Goal: Task Accomplishment & Management: Manage account settings

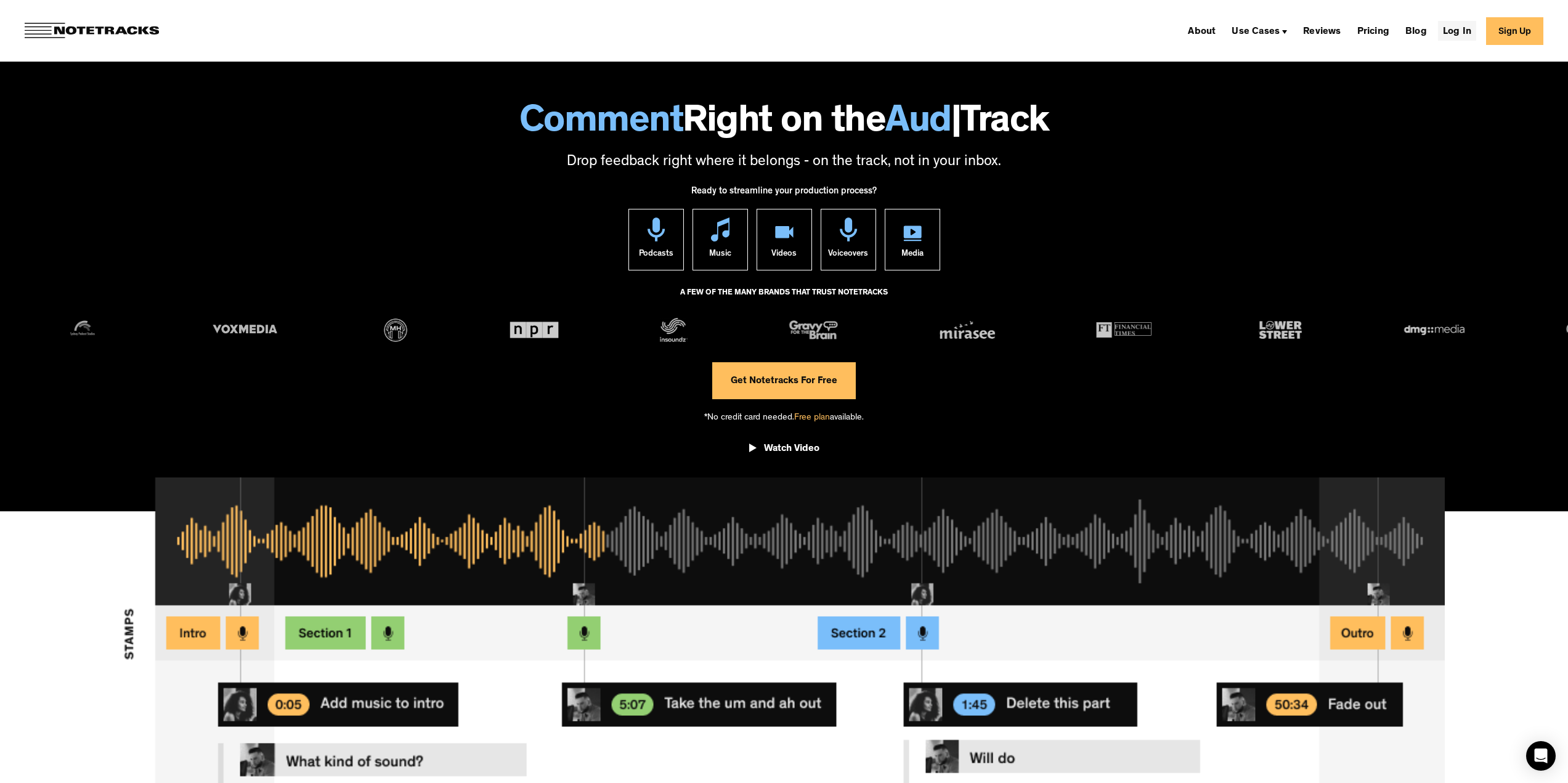
click at [1468, 27] on link "Log In" at bounding box center [1457, 31] width 38 height 20
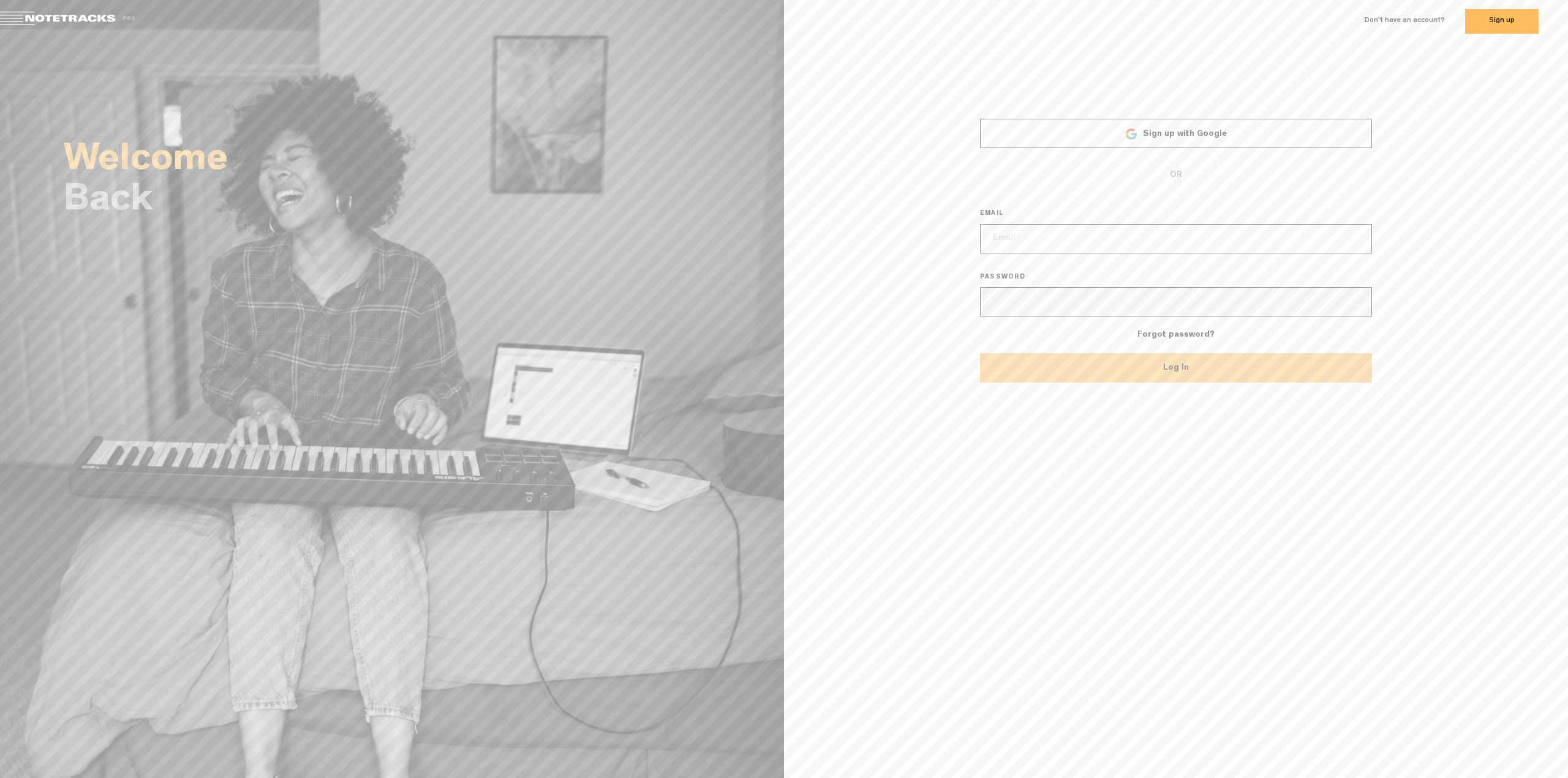
type input "[EMAIL_ADDRESS][DOMAIN_NAME]"
click at [1123, 370] on button "Log In" at bounding box center [1176, 367] width 392 height 29
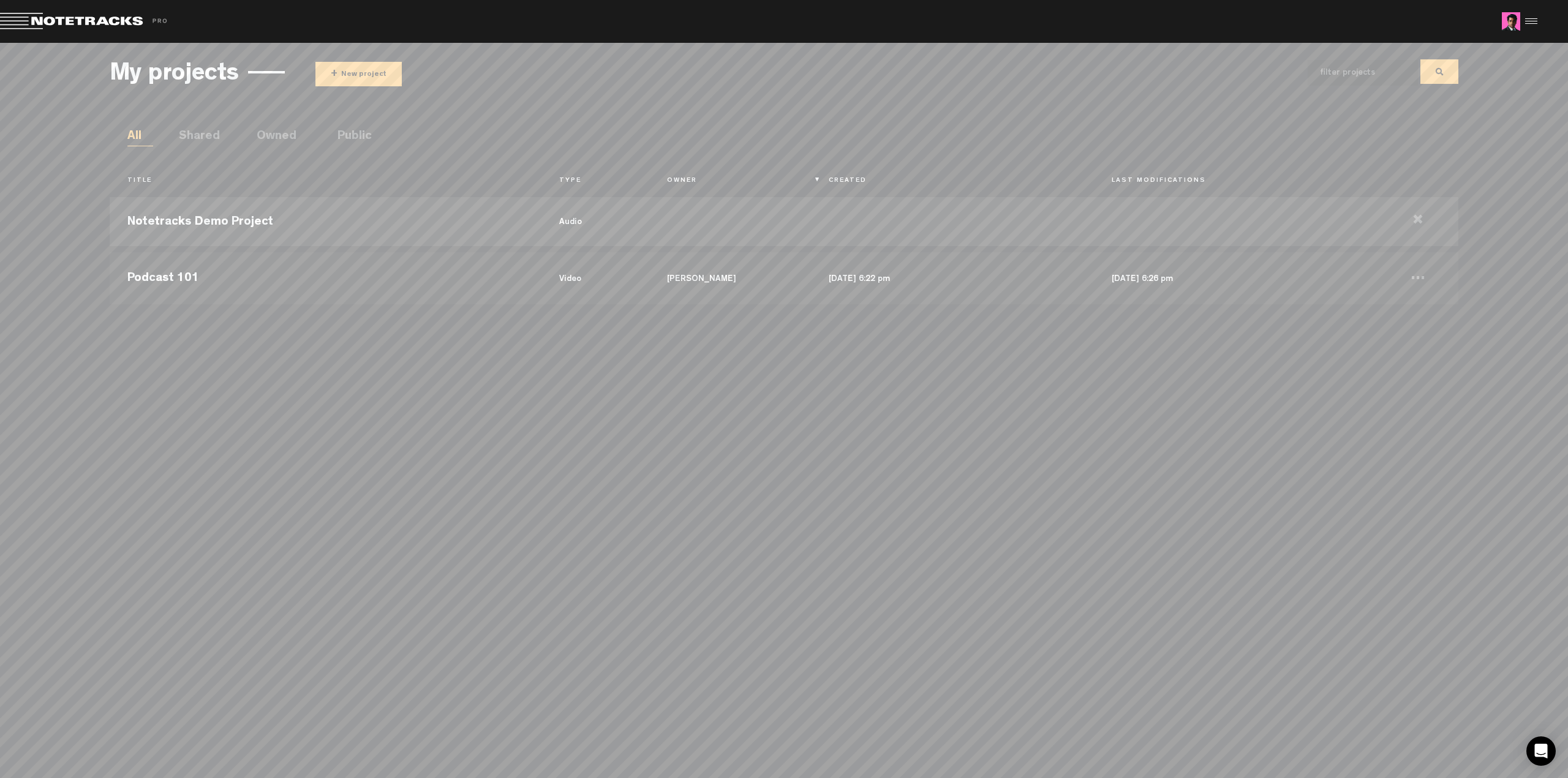
click at [344, 70] on button "+ New project" at bounding box center [359, 73] width 86 height 24
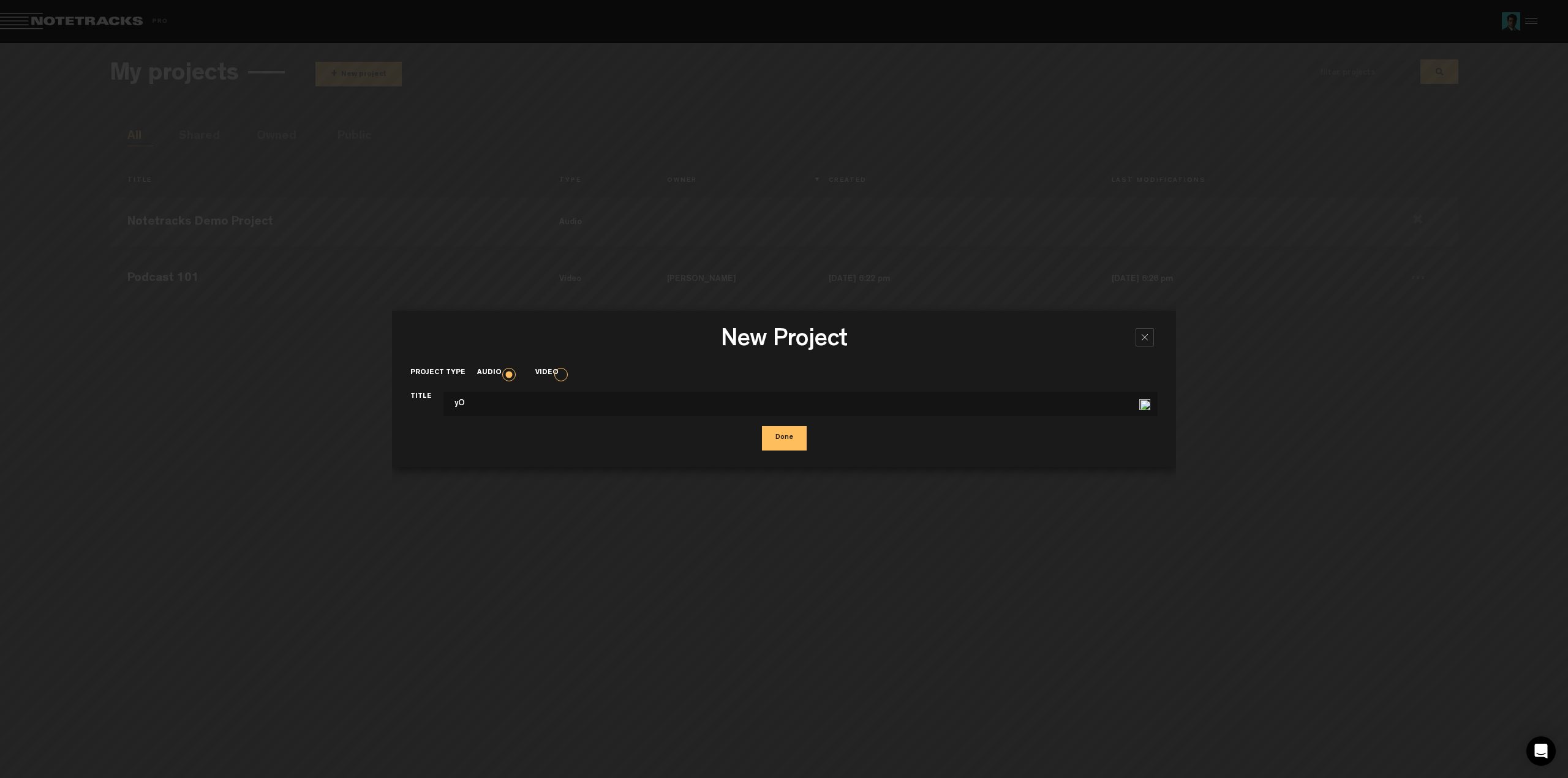
type input "y"
type input "YLRIB"
click at [782, 439] on button "Done" at bounding box center [784, 438] width 45 height 24
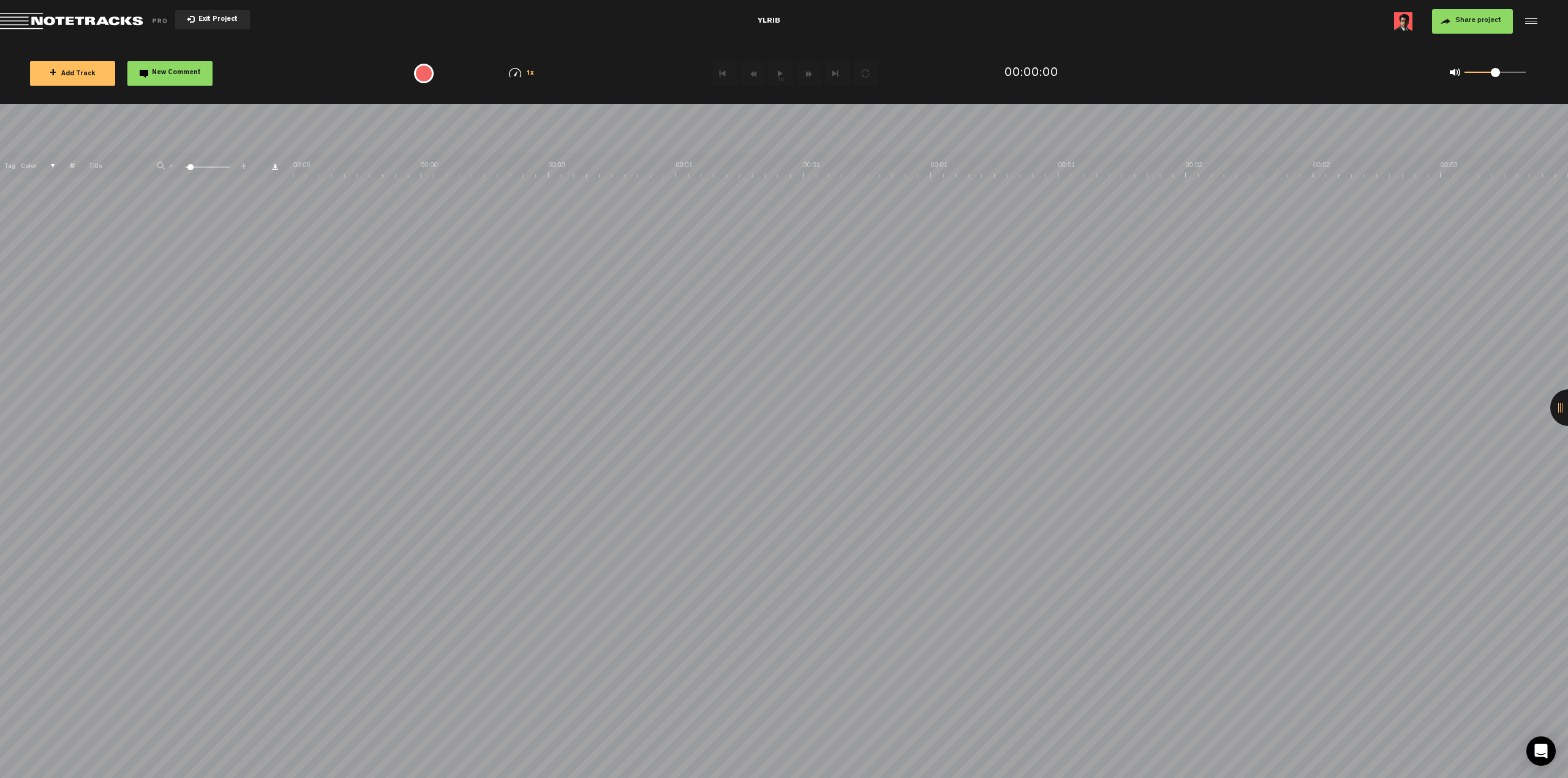
click at [204, 19] on span "Exit Project" at bounding box center [216, 20] width 43 height 7
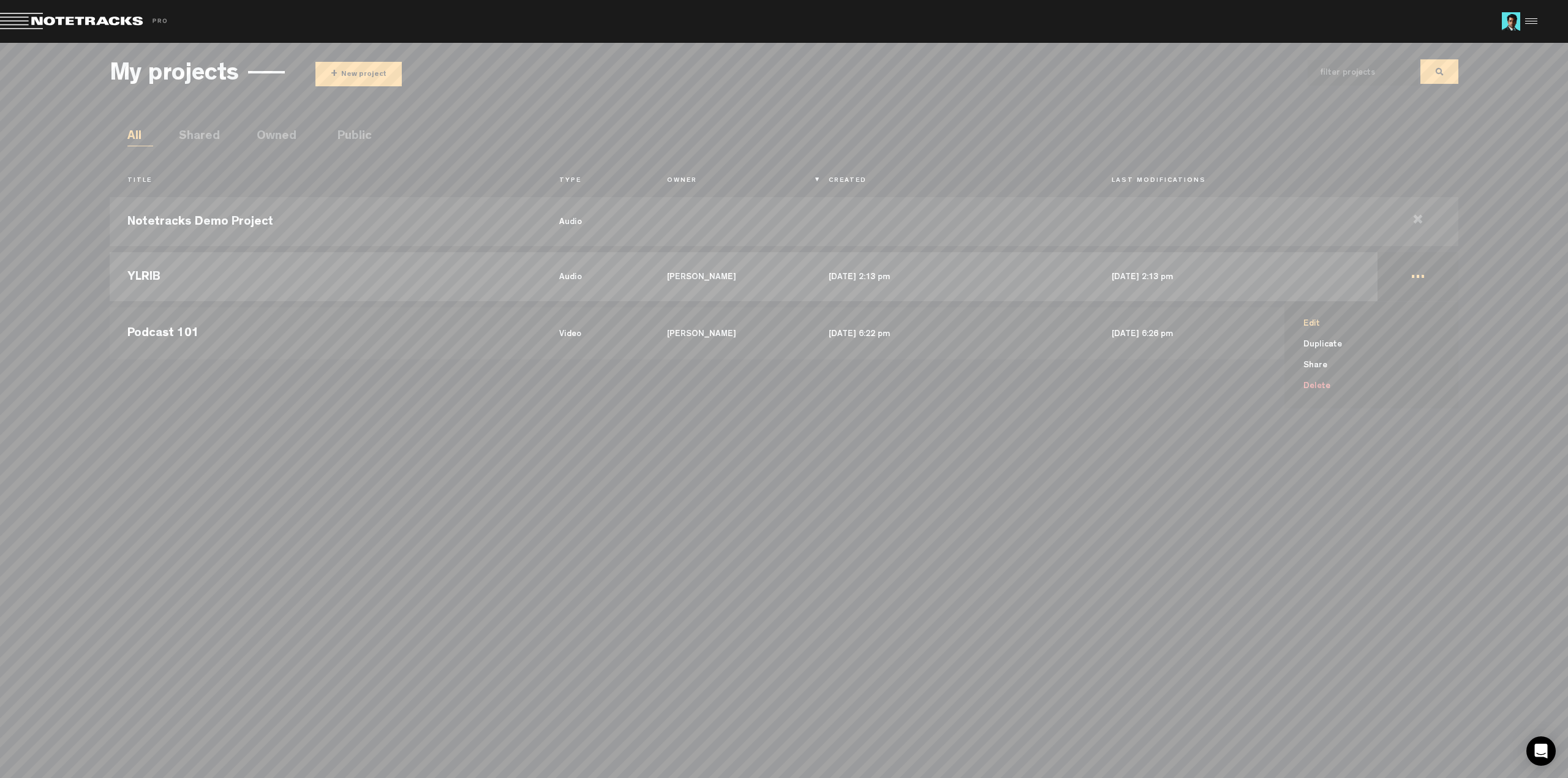
click at [1315, 324] on li "Edit" at bounding box center [1379, 324] width 159 height 21
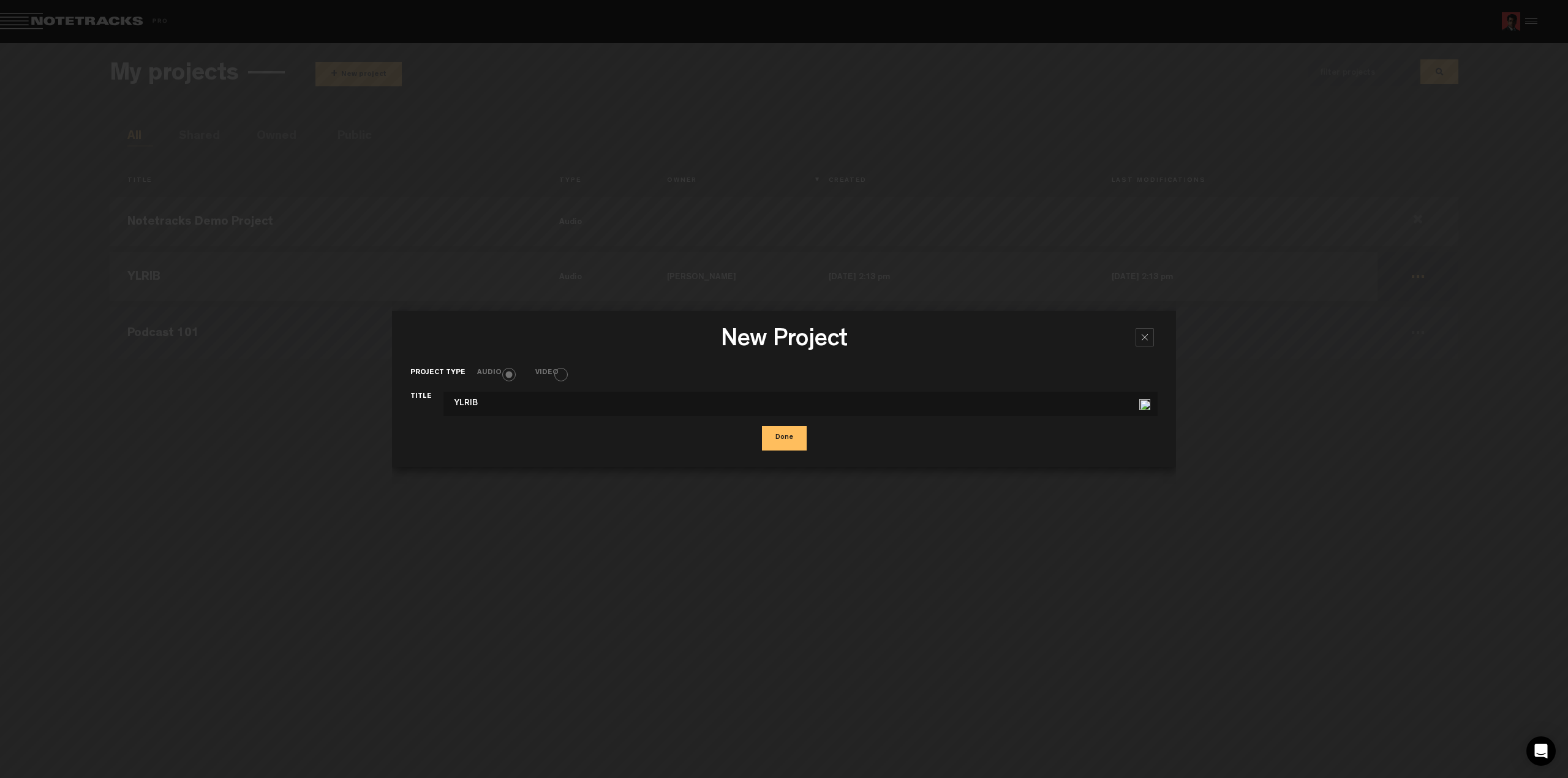
click at [558, 374] on label "Video" at bounding box center [552, 373] width 35 height 11
click at [563, 374] on label "Video" at bounding box center [552, 373] width 35 height 11
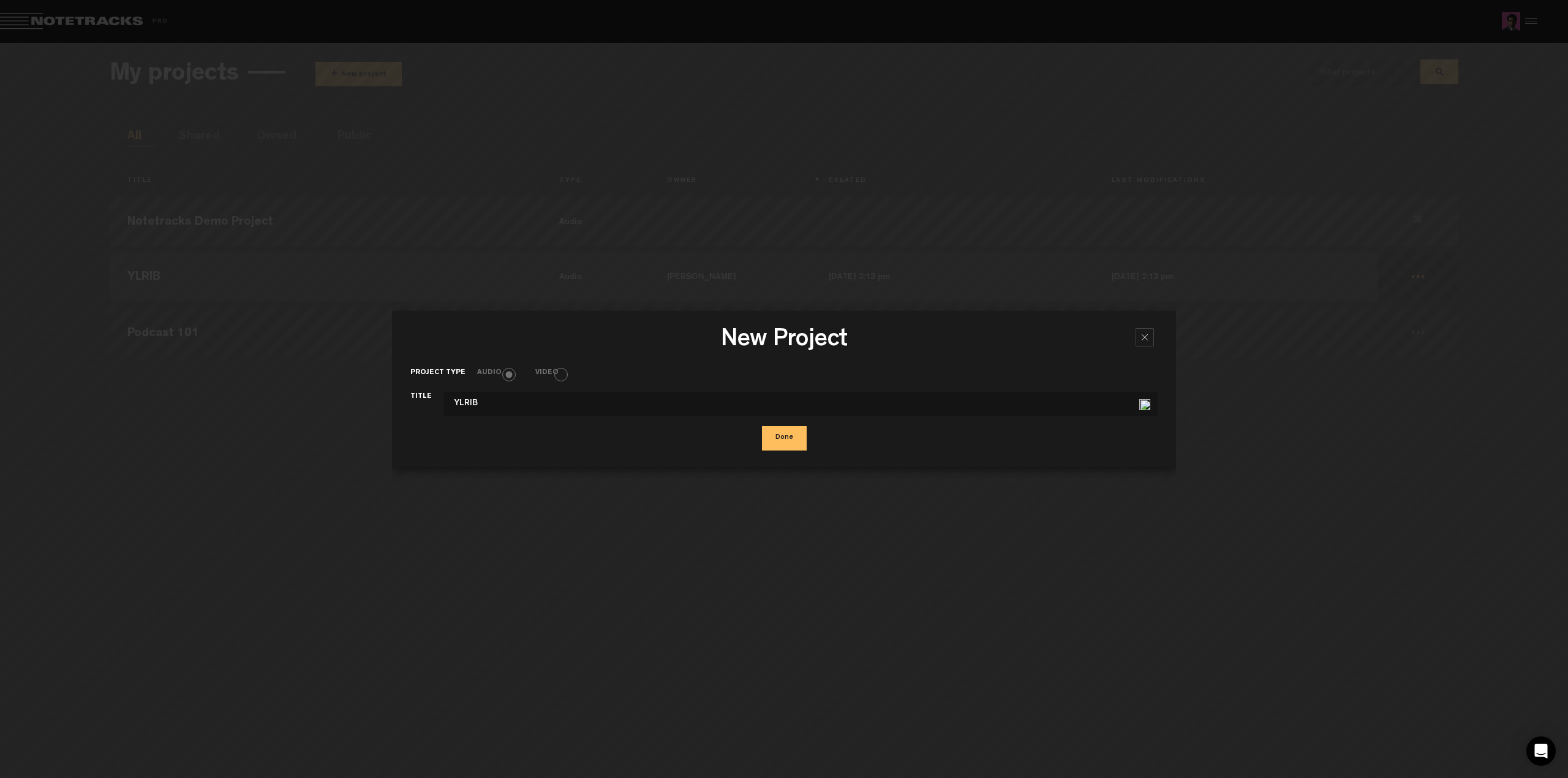
click at [1141, 337] on div at bounding box center [1144, 337] width 18 height 18
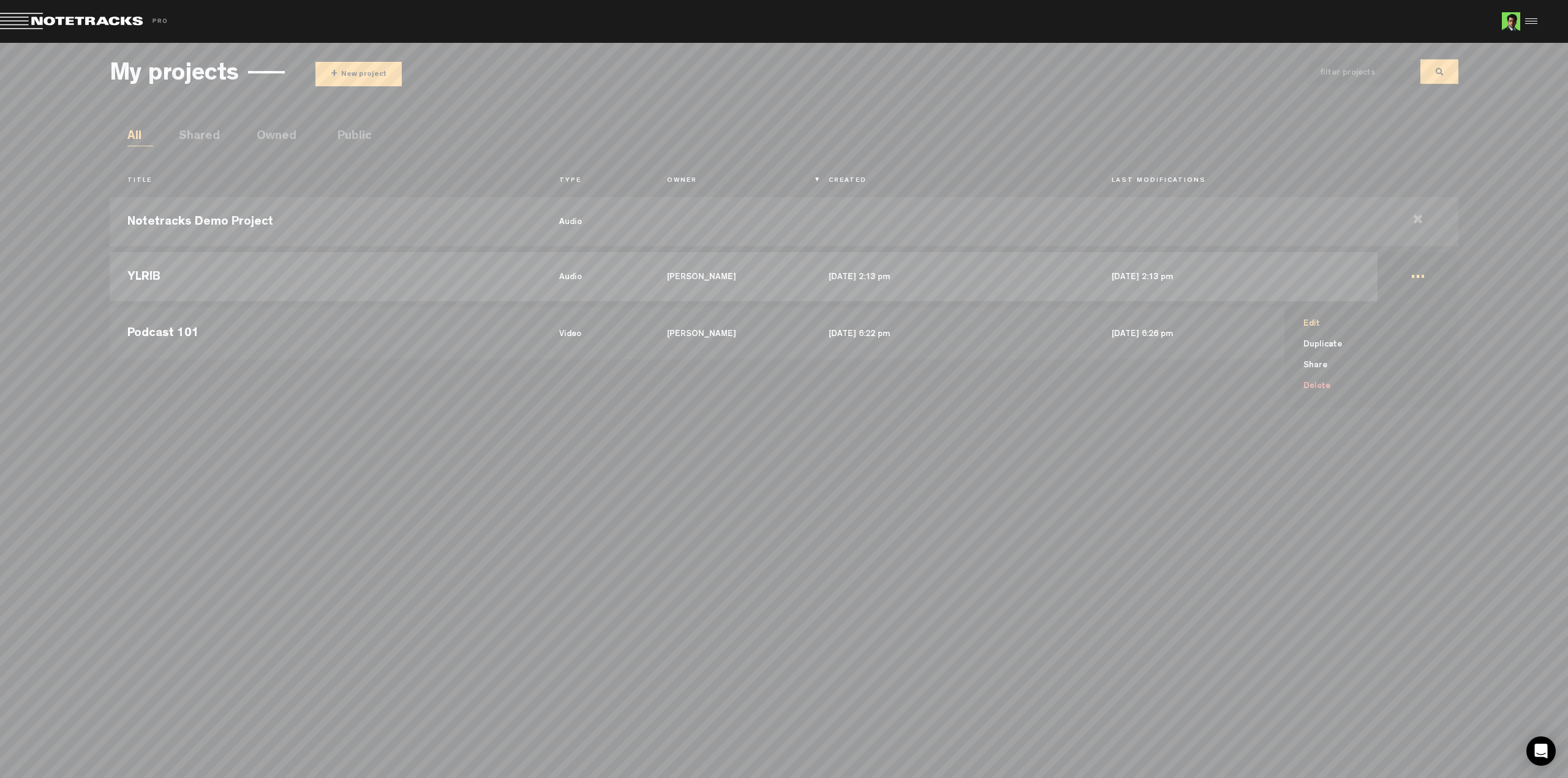
click at [1324, 327] on li "Edit" at bounding box center [1379, 324] width 159 height 21
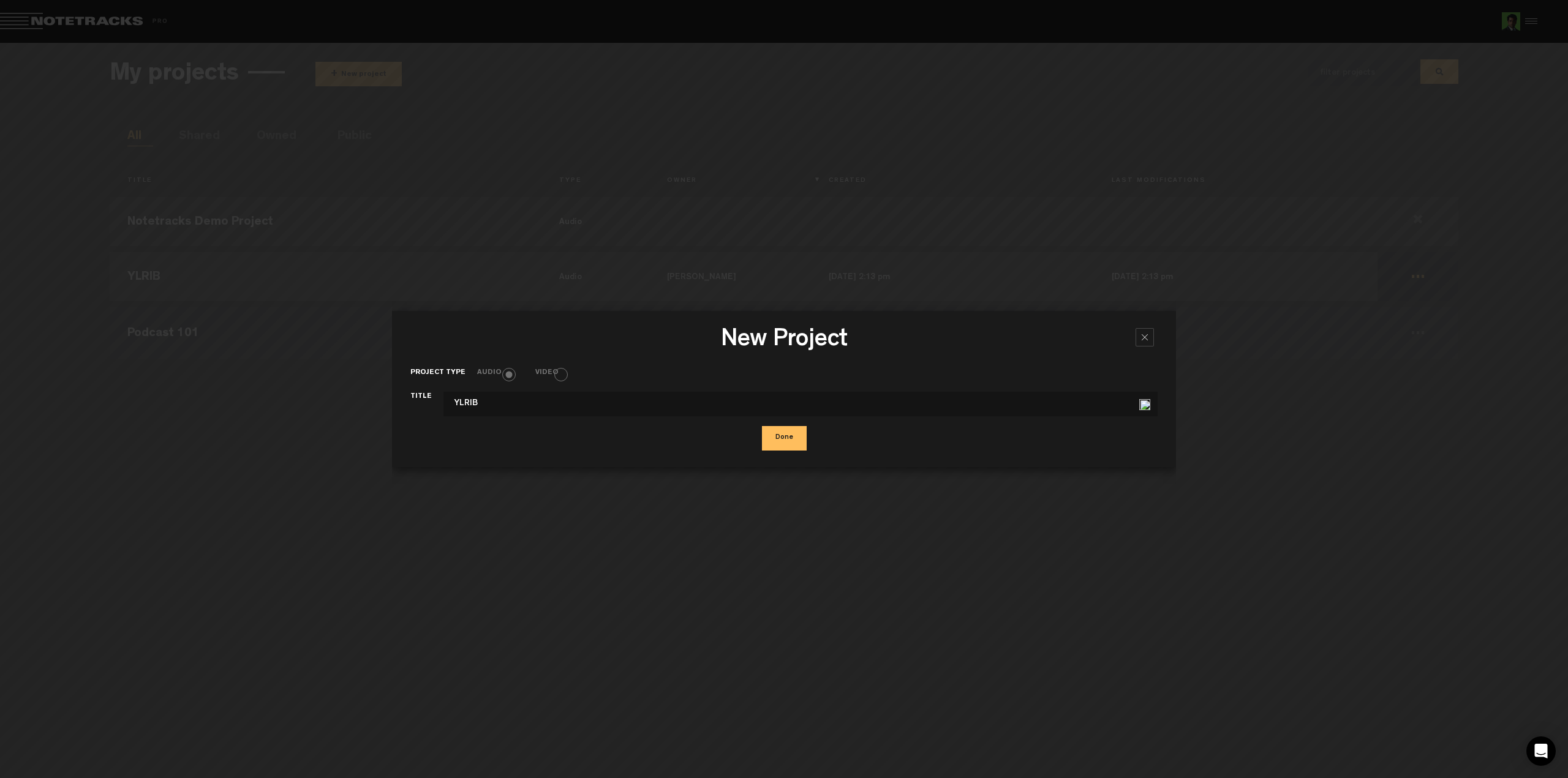
click at [556, 374] on label "Video" at bounding box center [552, 373] width 35 height 11
click at [1146, 331] on div at bounding box center [1144, 337] width 18 height 18
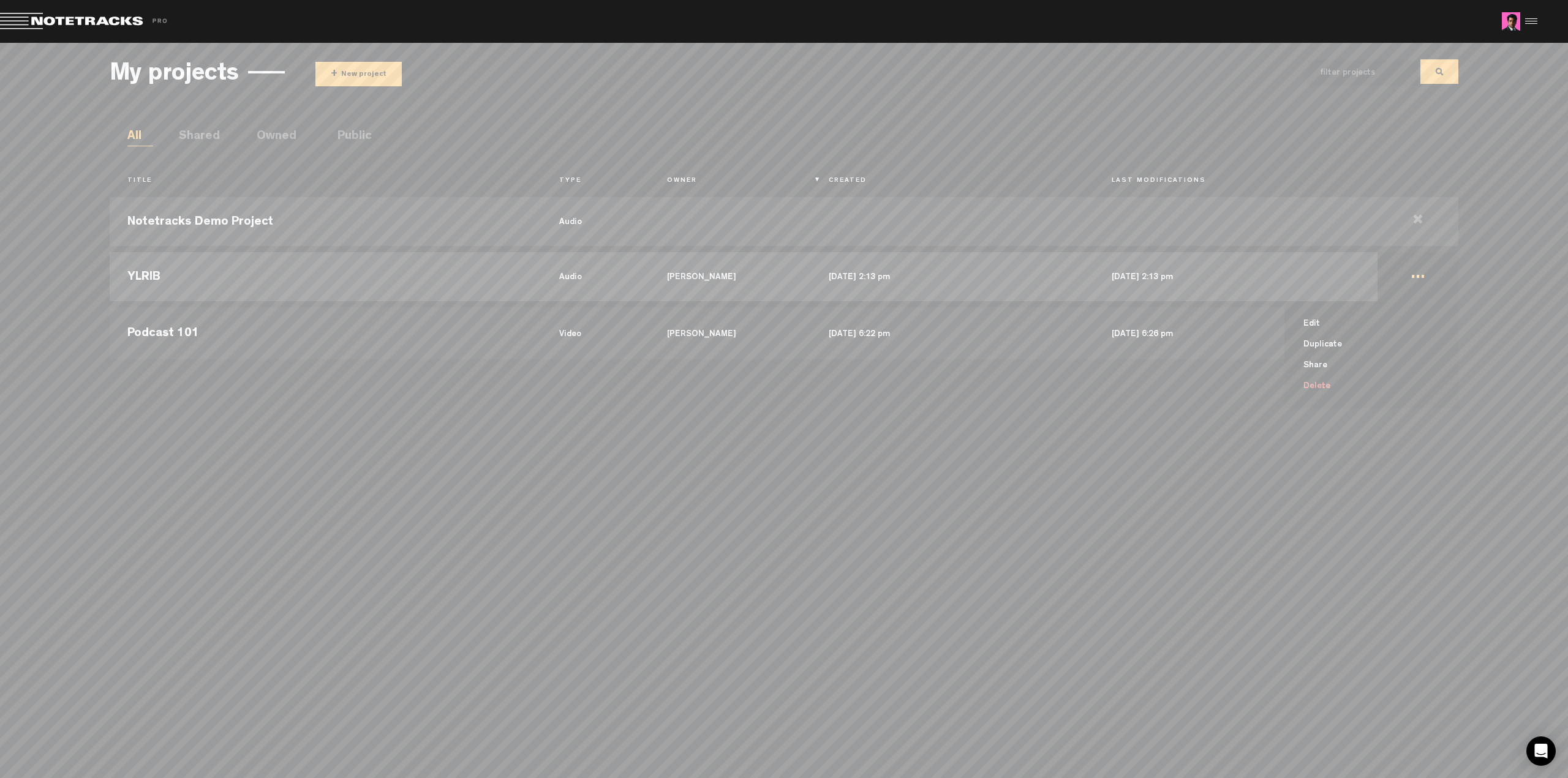
click at [1310, 389] on li "Delete" at bounding box center [1379, 386] width 159 height 21
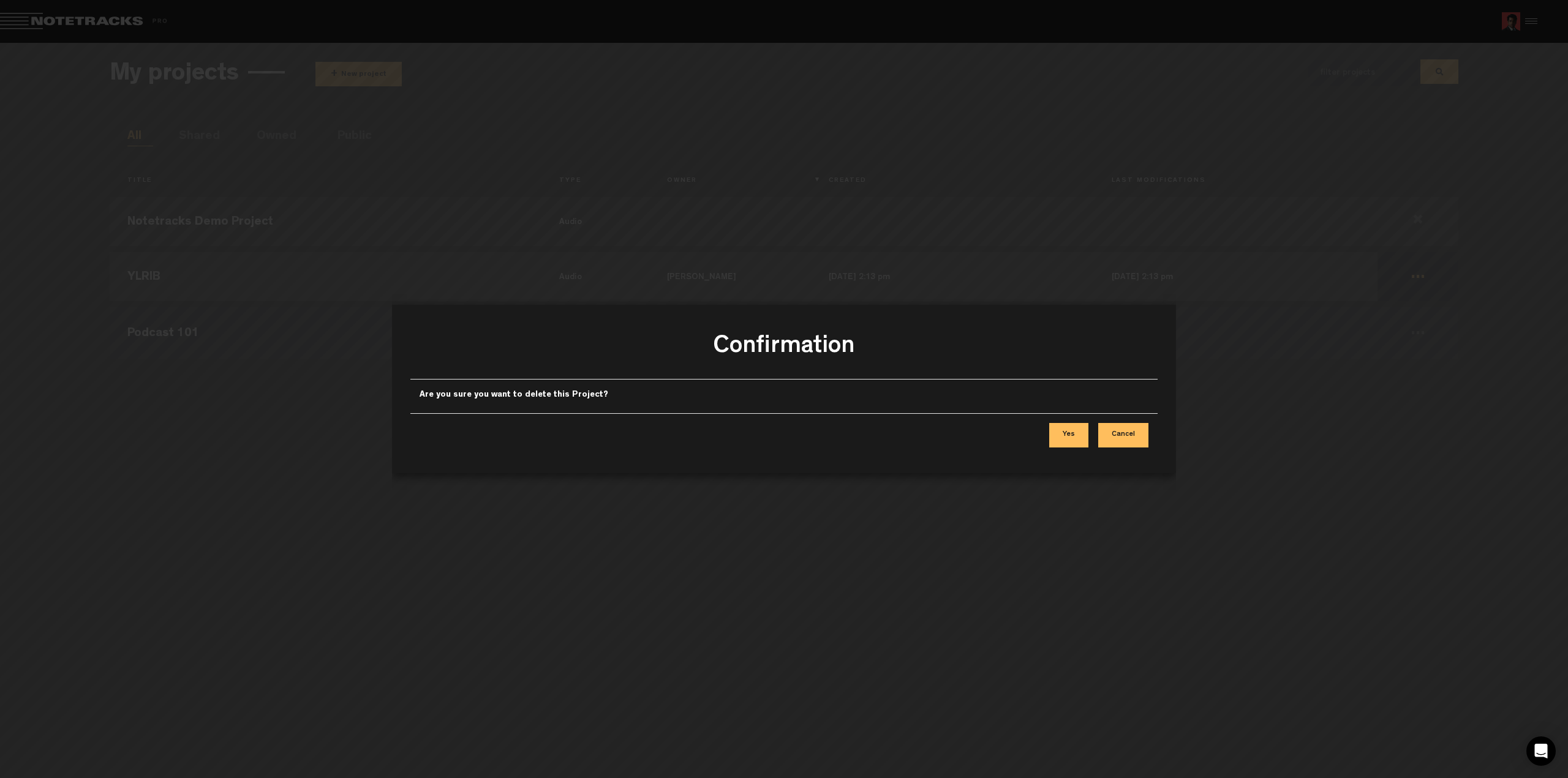
click at [1066, 439] on button "Yes" at bounding box center [1068, 435] width 39 height 24
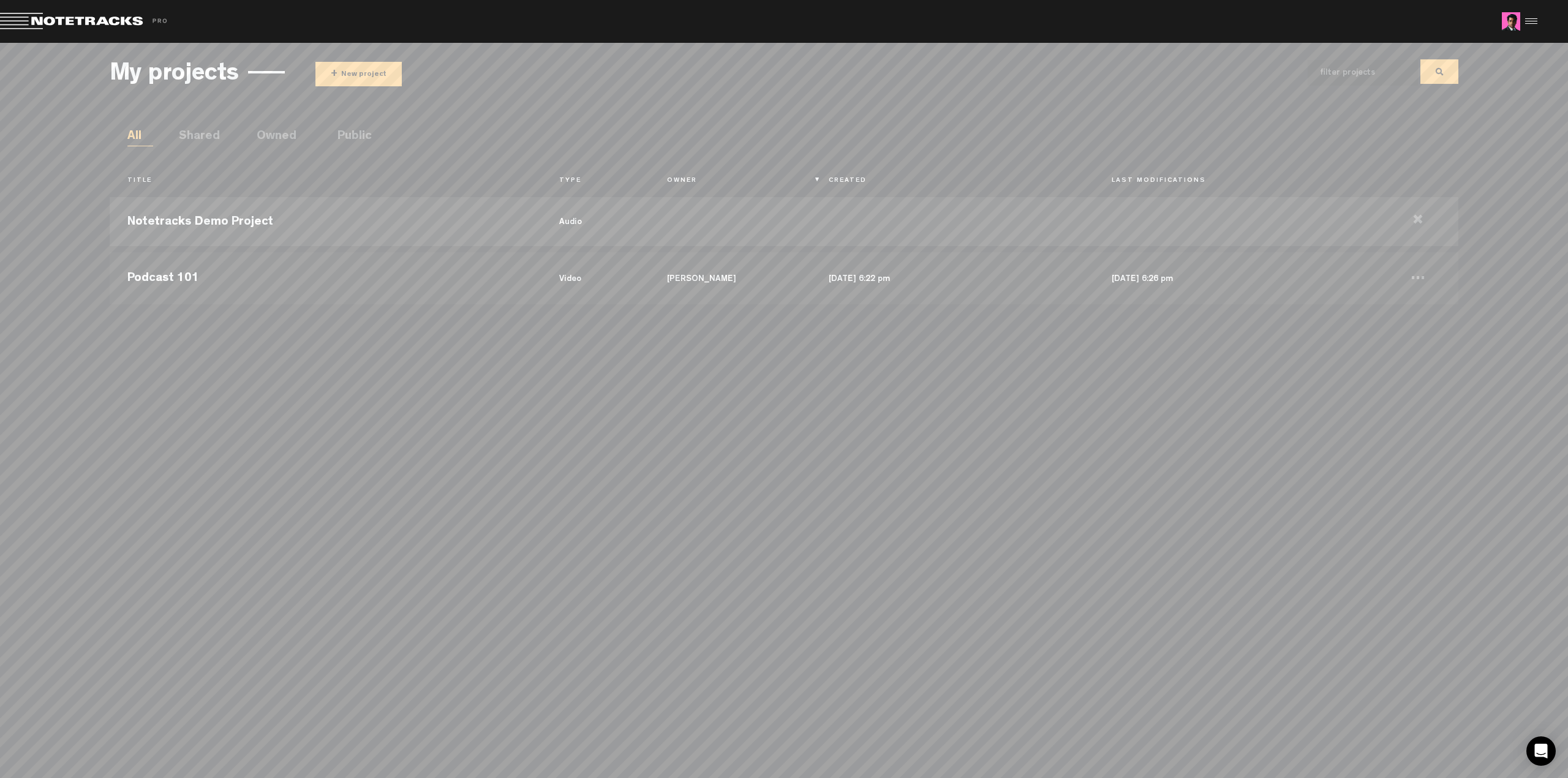
click at [351, 71] on button "+ New project" at bounding box center [359, 73] width 86 height 24
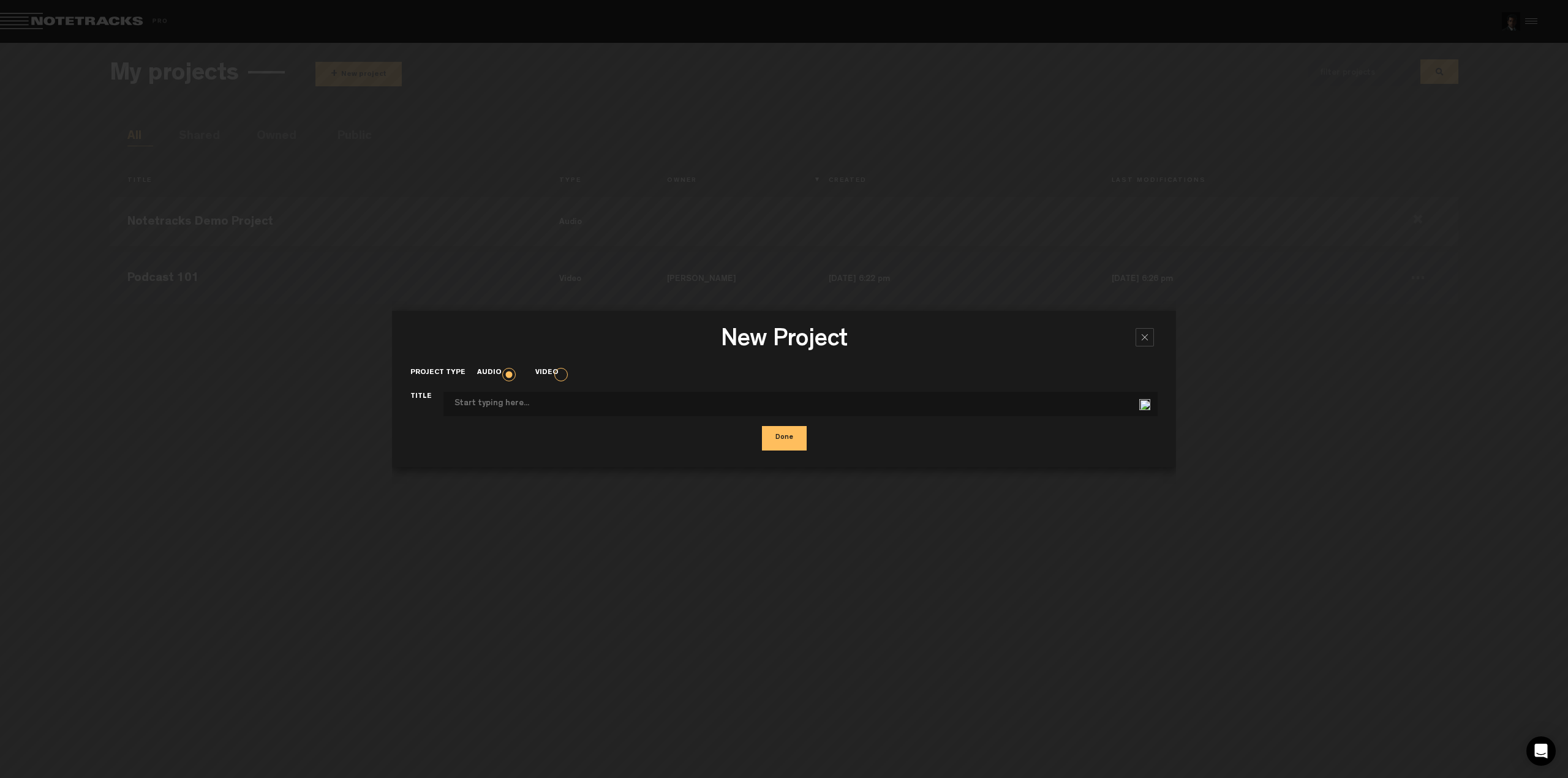
click at [561, 369] on label "Video" at bounding box center [552, 373] width 35 height 11
click at [0, 0] on input "Video" at bounding box center [0, 0] width 0 height 0
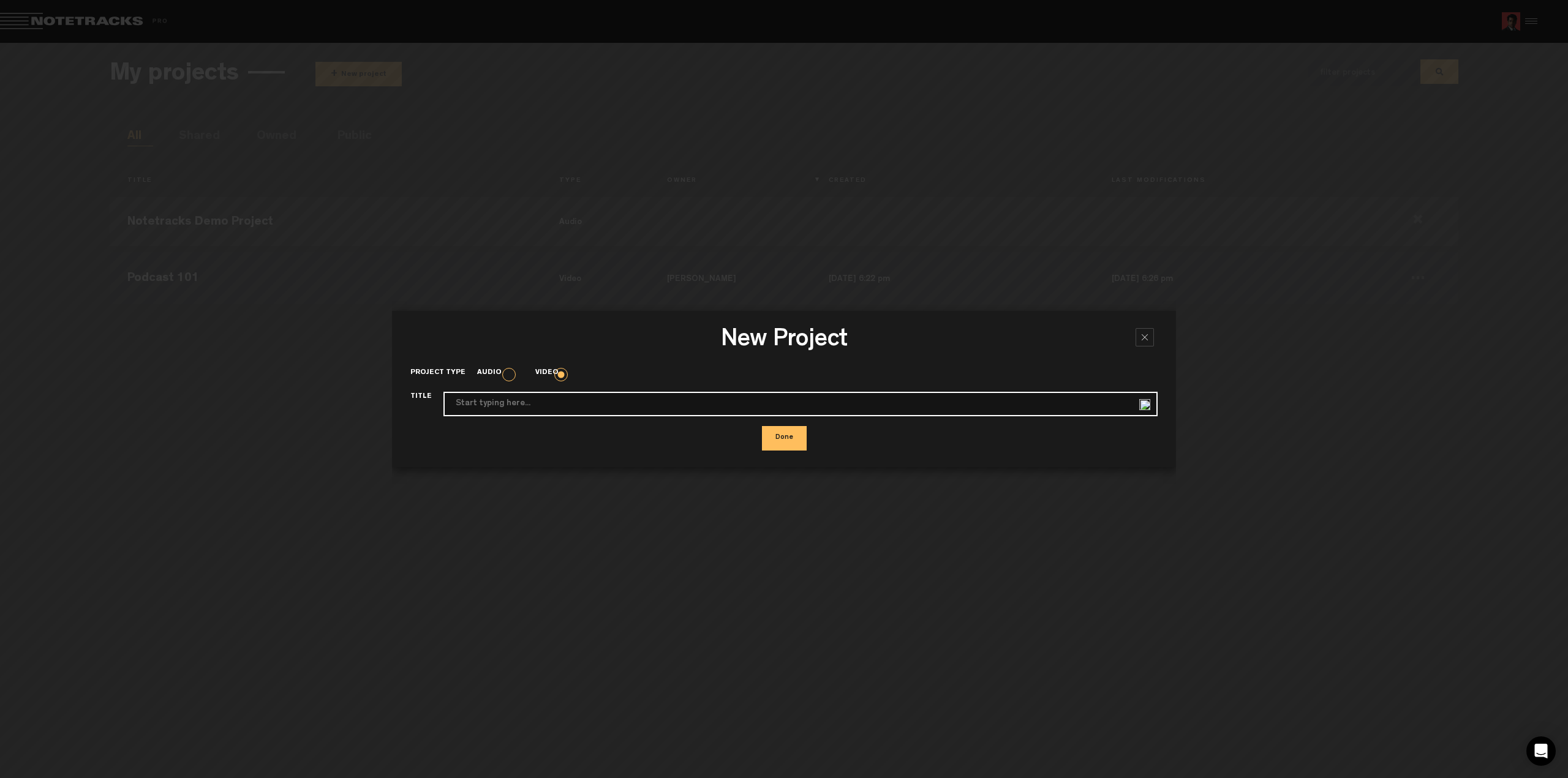
click at [546, 407] on input "Project type" at bounding box center [801, 404] width 714 height 24
type input "YLRIB"
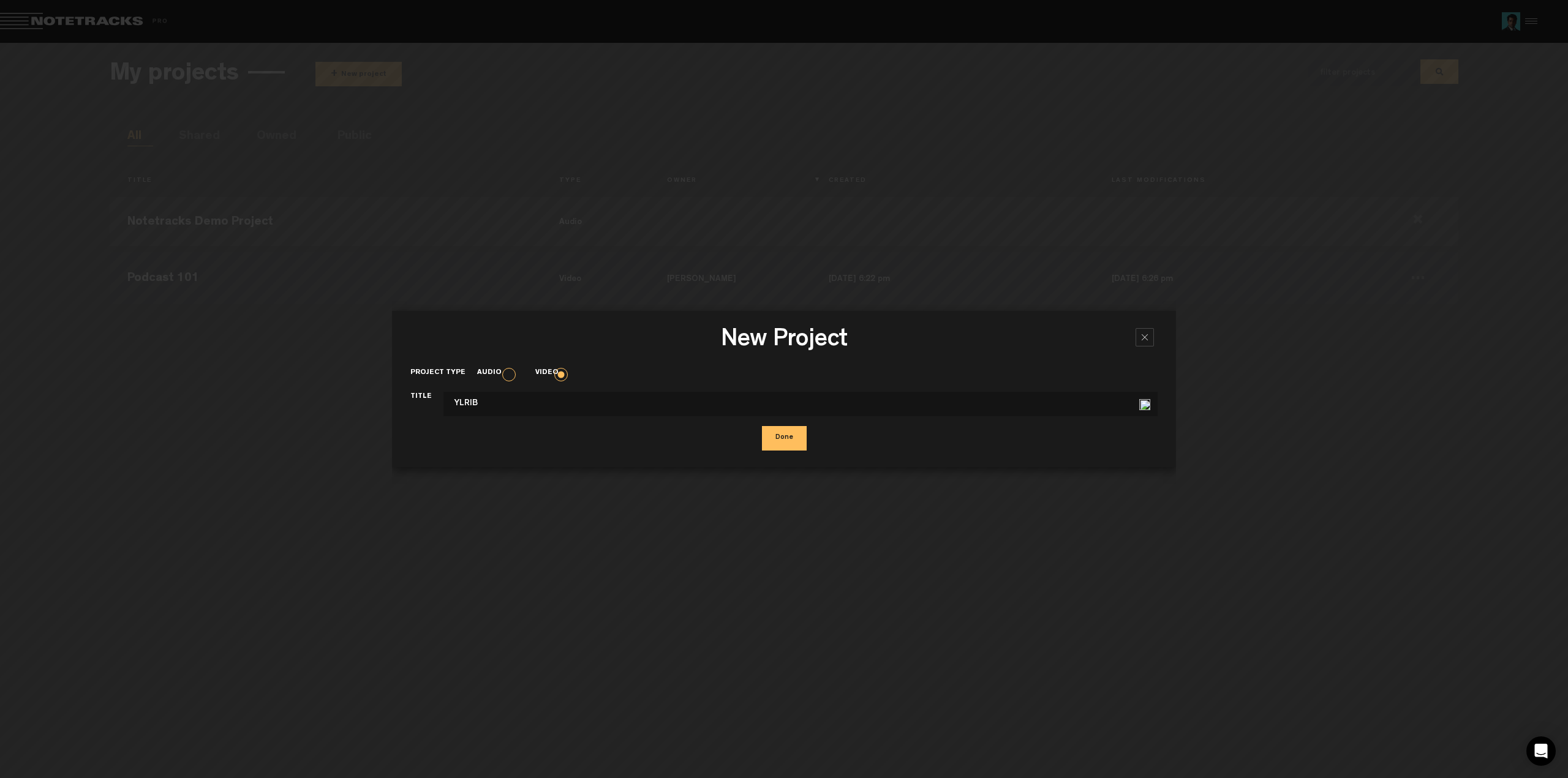
click at [790, 434] on button "Done" at bounding box center [784, 438] width 45 height 24
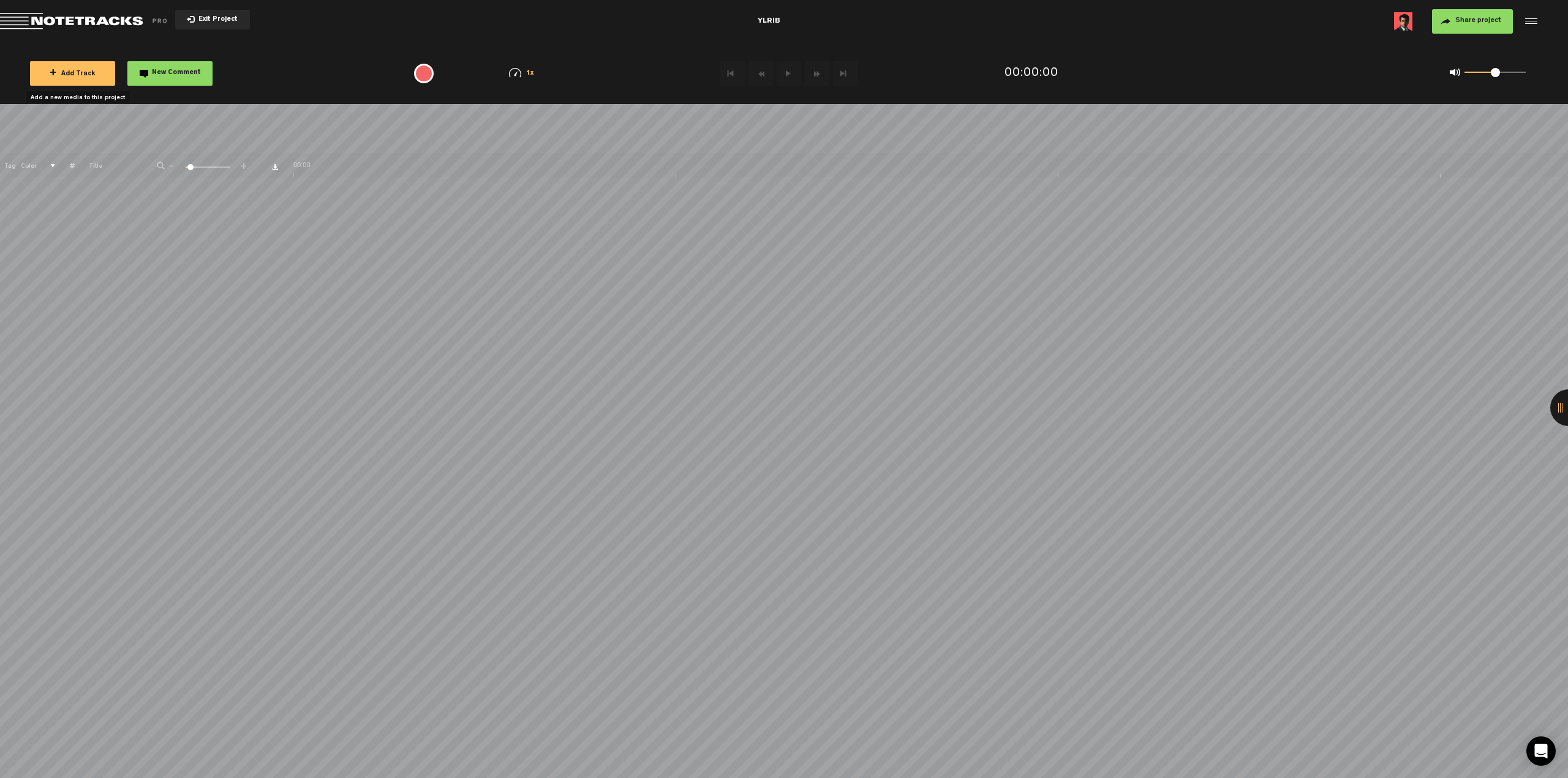
click at [73, 73] on span "+ Add Track" at bounding box center [72, 75] width 46 height 7
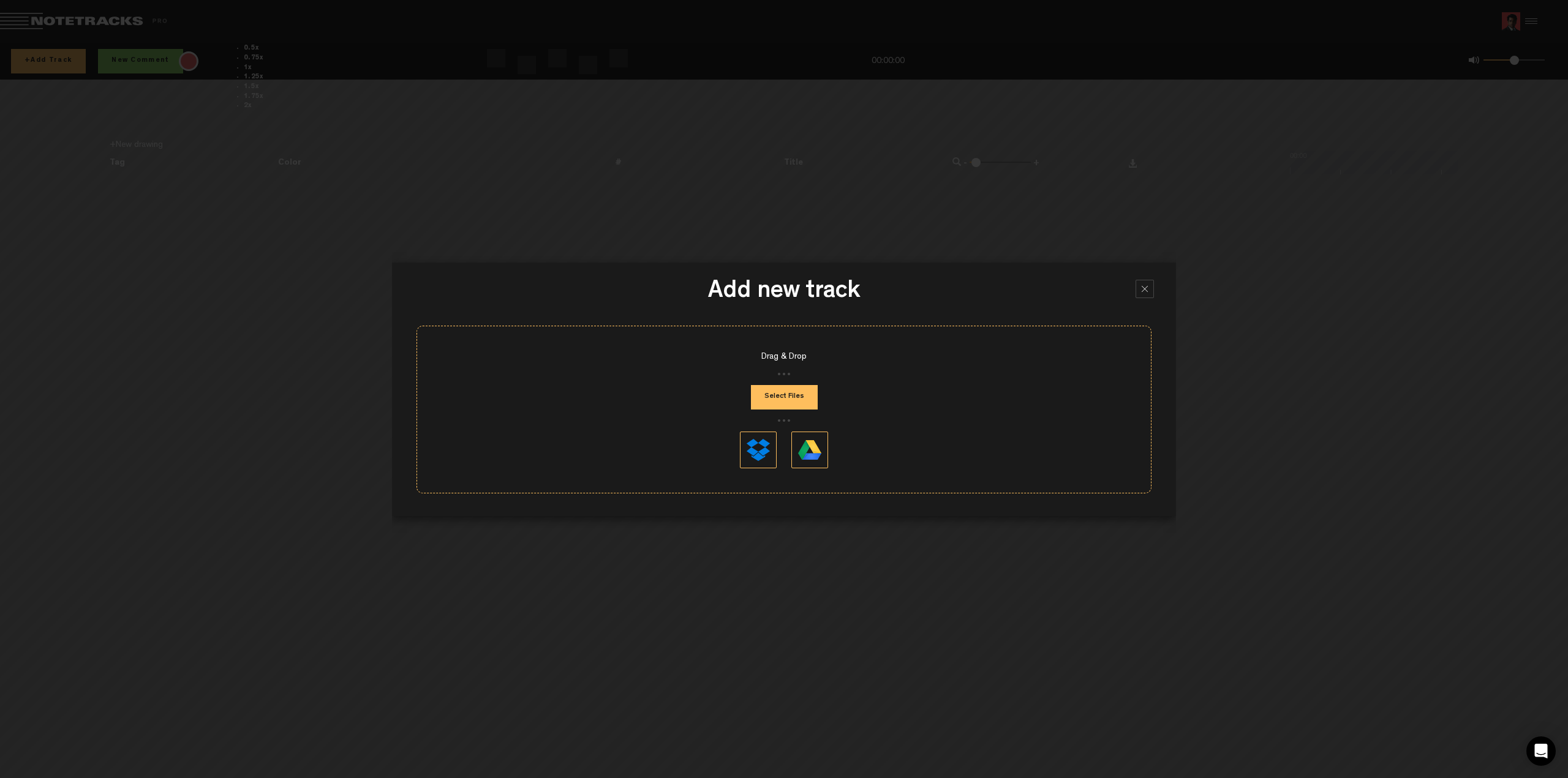
click at [772, 389] on button "Select Files" at bounding box center [784, 397] width 66 height 24
